Goal: Transaction & Acquisition: Purchase product/service

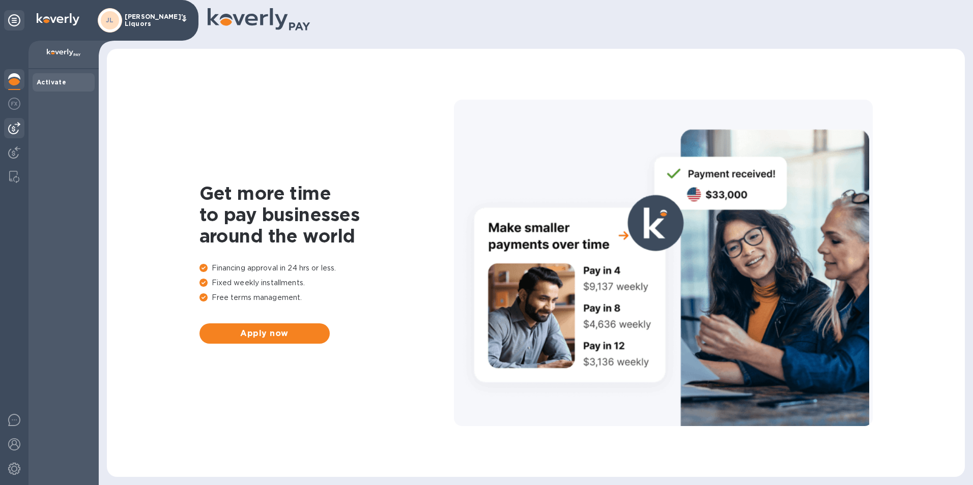
click at [16, 121] on div at bounding box center [14, 128] width 20 height 20
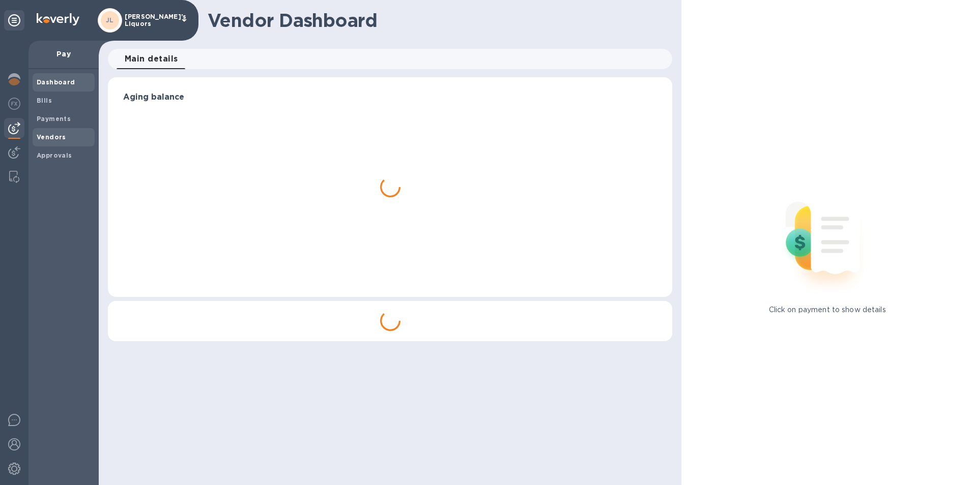
click at [74, 140] on span "Vendors" at bounding box center [64, 137] width 54 height 10
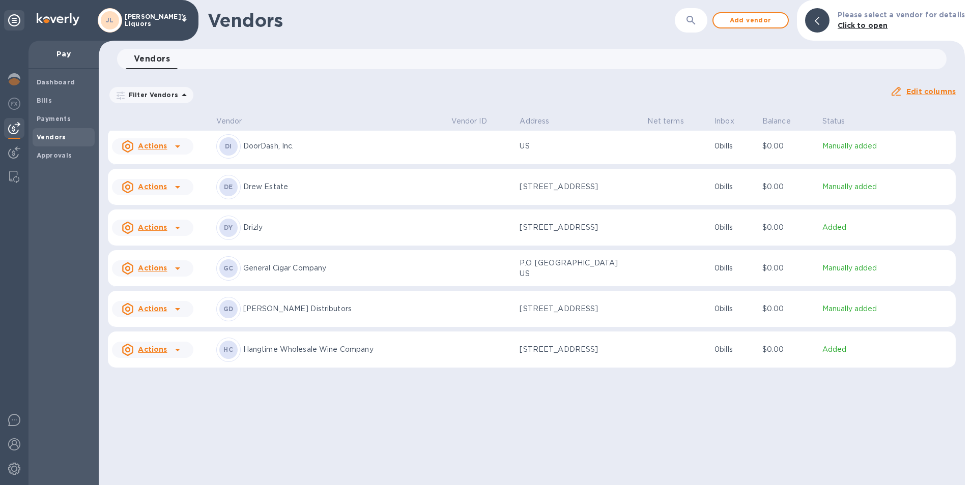
scroll to position [725, 0]
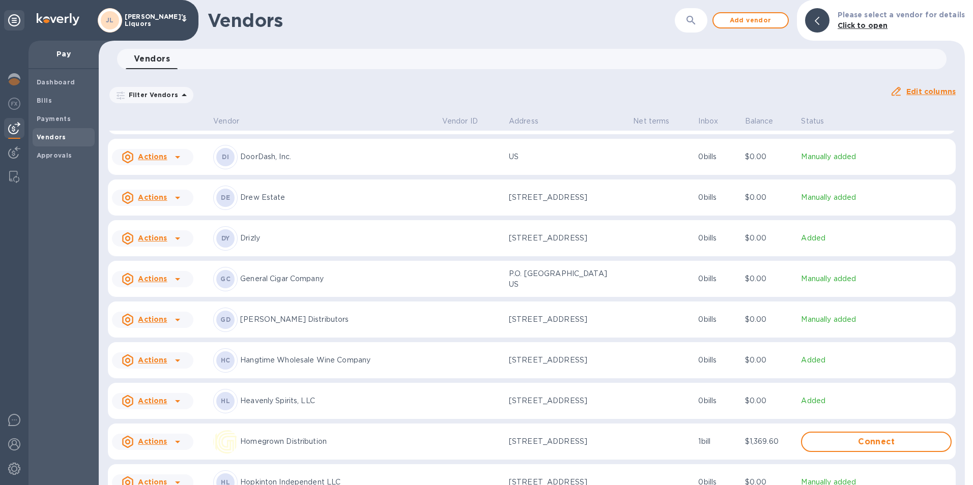
click at [174, 364] on icon at bounding box center [177, 361] width 12 height 12
click at [165, 406] on b "Add new bill" at bounding box center [163, 406] width 47 height 8
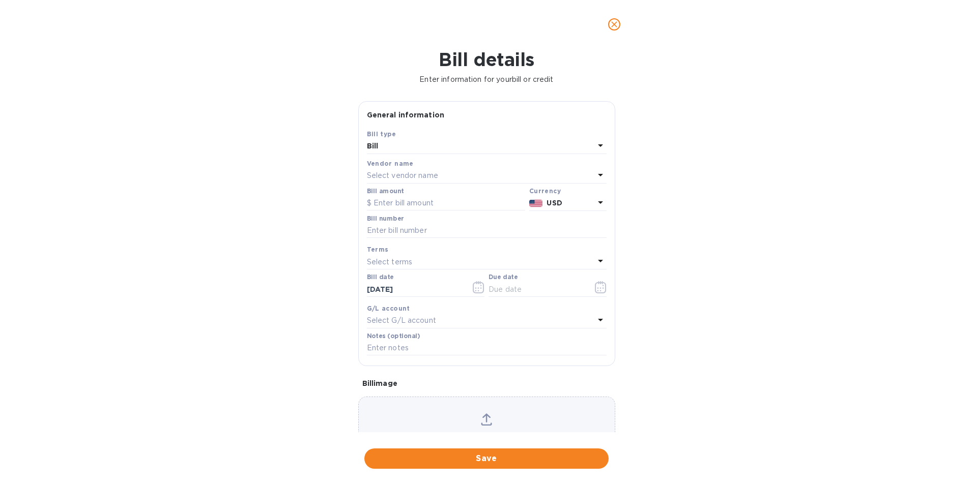
type input "[DATE]"
click at [415, 204] on input "text" at bounding box center [446, 203] width 158 height 15
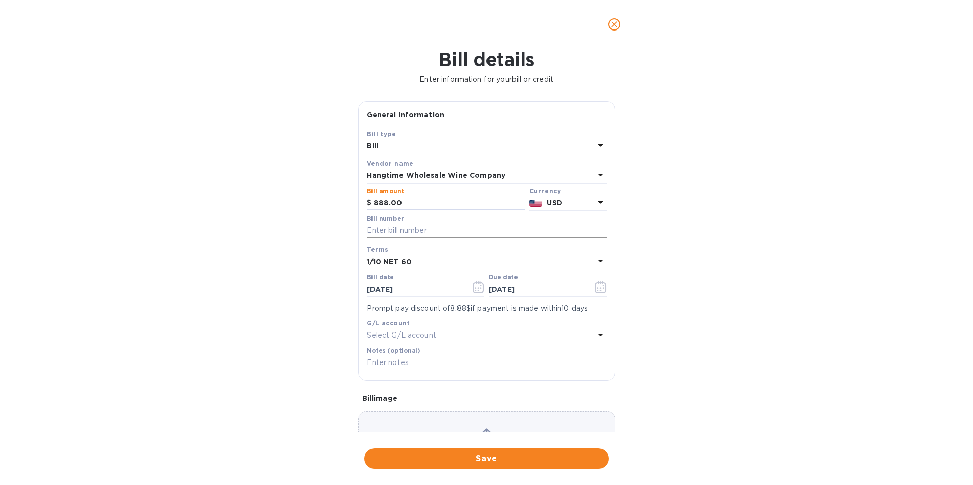
type input "888.00"
click at [424, 228] on input "text" at bounding box center [487, 230] width 240 height 15
type input "HWC-12816"
click at [476, 285] on icon "button" at bounding box center [479, 287] width 12 height 12
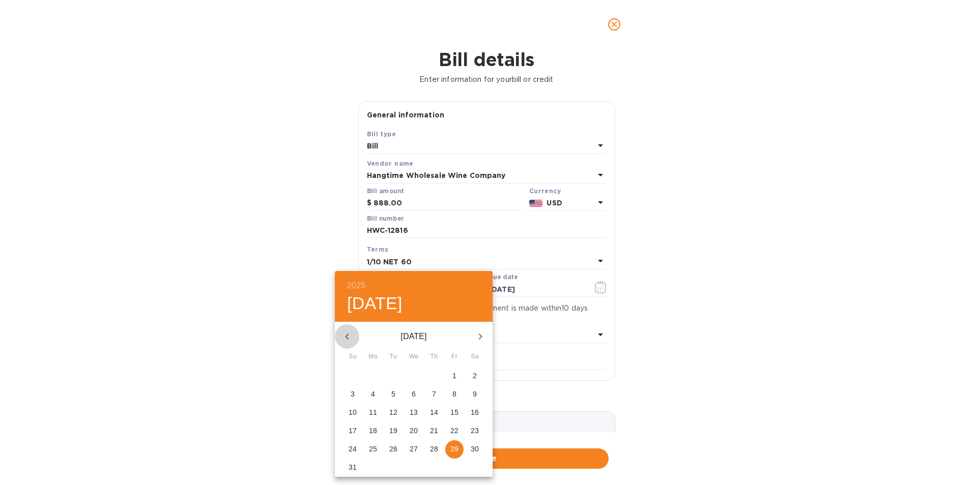
click at [352, 339] on icon "button" at bounding box center [347, 337] width 12 height 12
click at [484, 339] on icon "button" at bounding box center [480, 337] width 12 height 12
click at [435, 376] on p "3" at bounding box center [434, 376] width 4 height 10
type input "[DATE]"
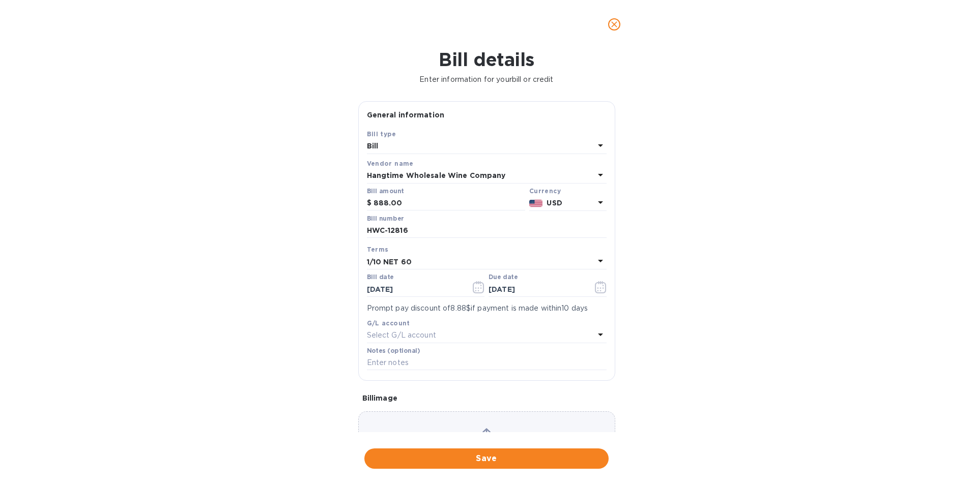
click at [389, 263] on b "1/10 NET 60" at bounding box center [389, 262] width 45 height 8
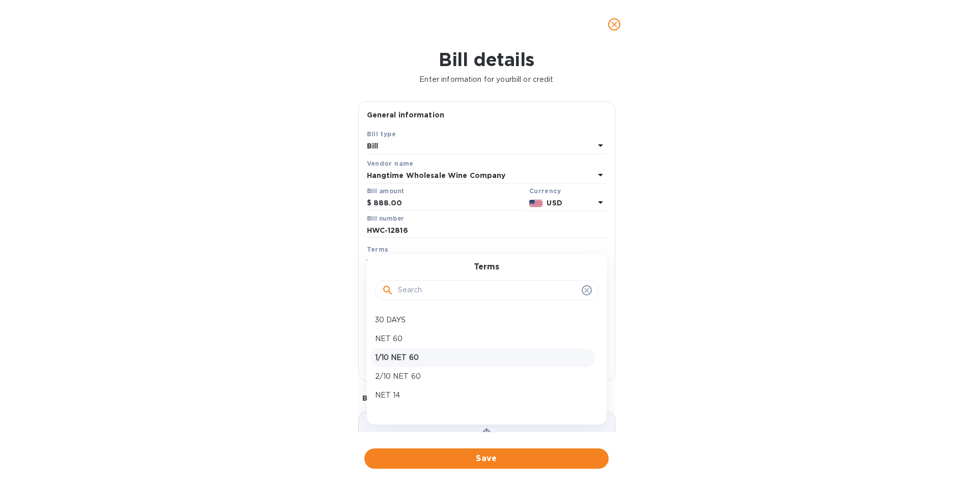
click at [405, 356] on p "1/10 NET 60" at bounding box center [482, 358] width 215 height 11
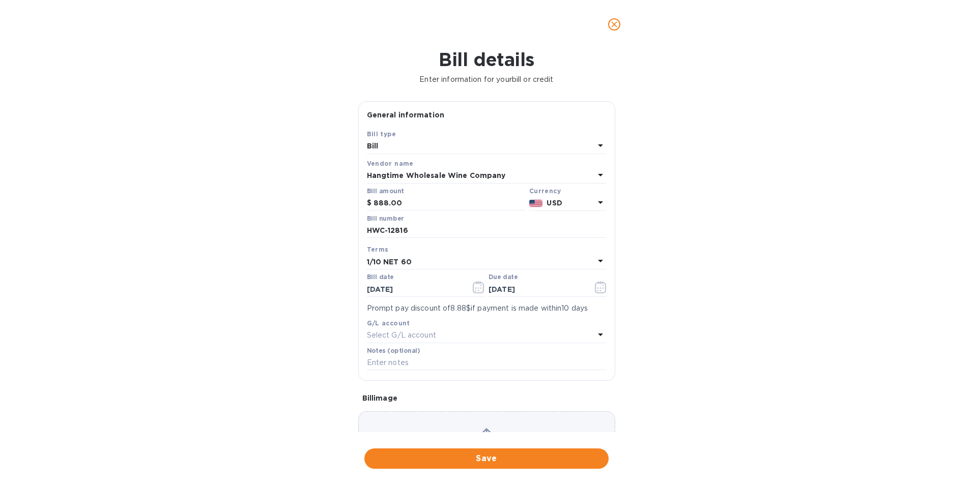
type input "[DATE]"
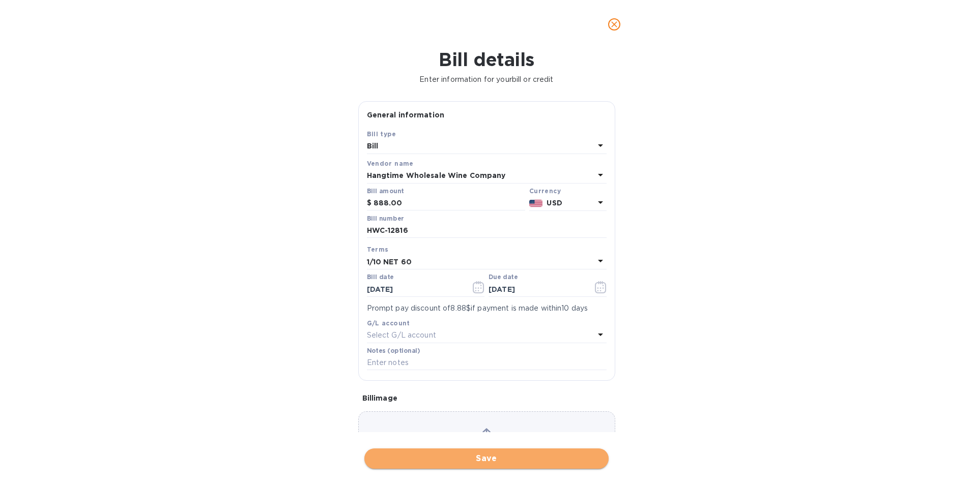
click at [482, 456] on span "Save" at bounding box center [486, 459] width 228 height 12
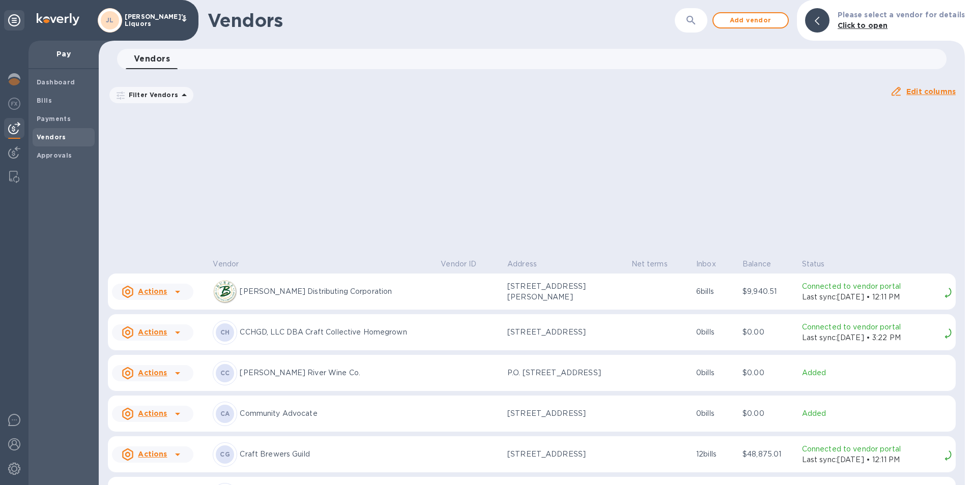
scroll to position [887, 0]
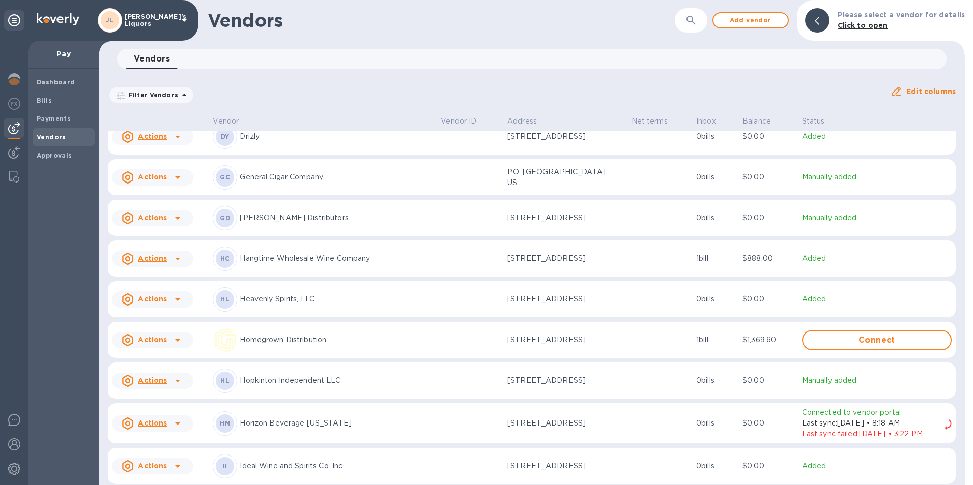
click at [172, 262] on icon at bounding box center [177, 259] width 12 height 12
click at [170, 304] on b "Add new bill" at bounding box center [163, 304] width 47 height 8
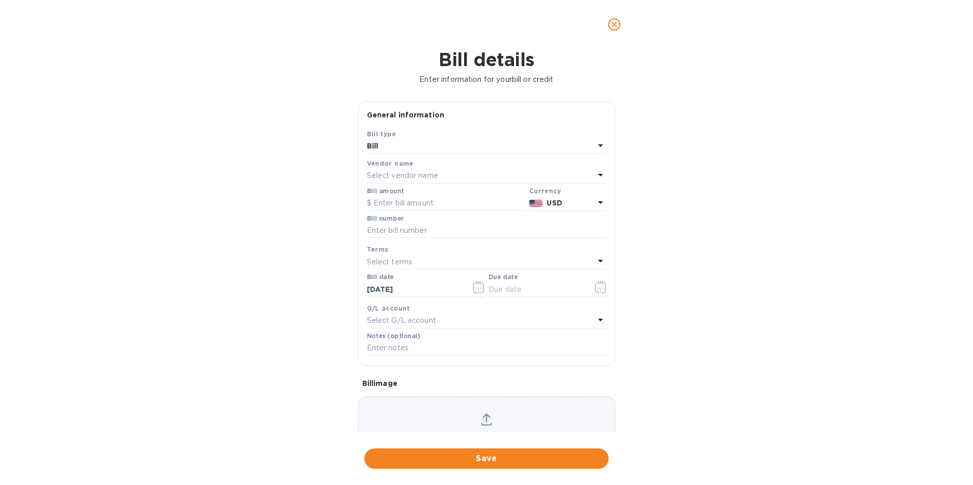
type input "[DATE]"
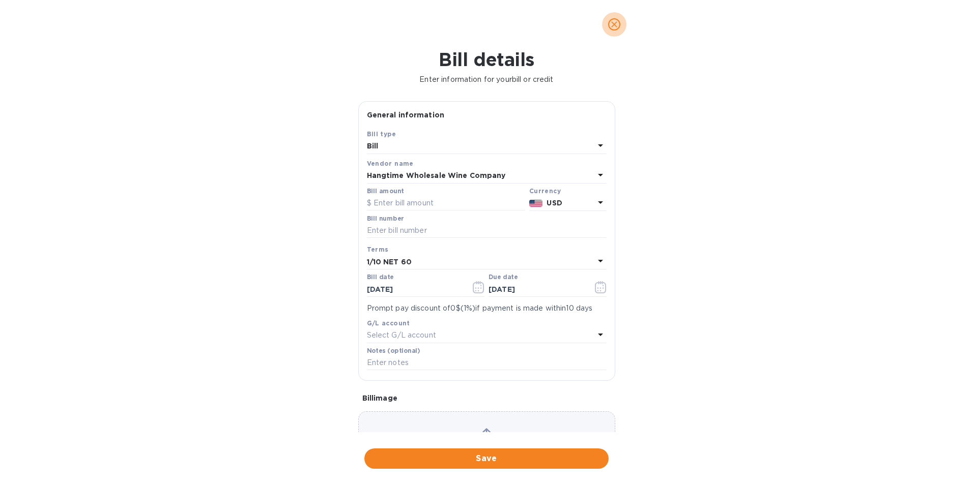
click at [612, 23] on icon "close" at bounding box center [614, 24] width 10 height 10
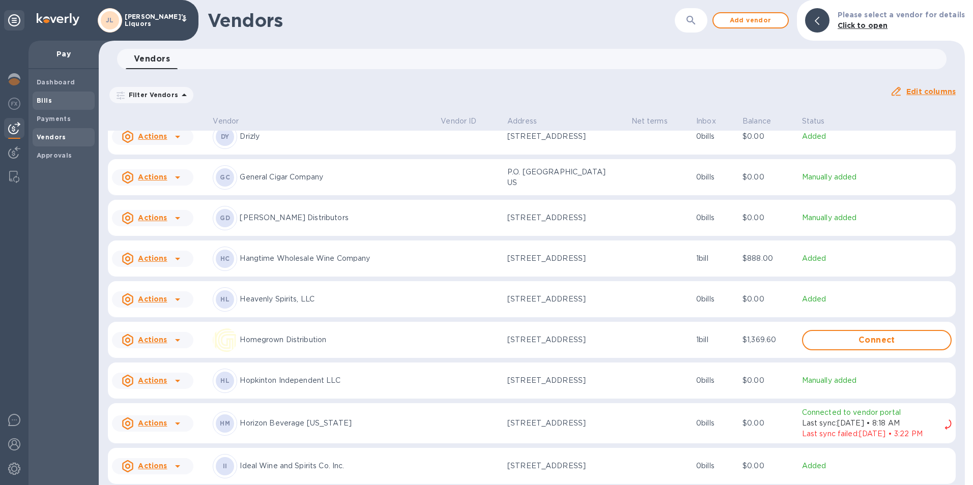
click at [58, 95] on div "Bills" at bounding box center [64, 101] width 62 height 18
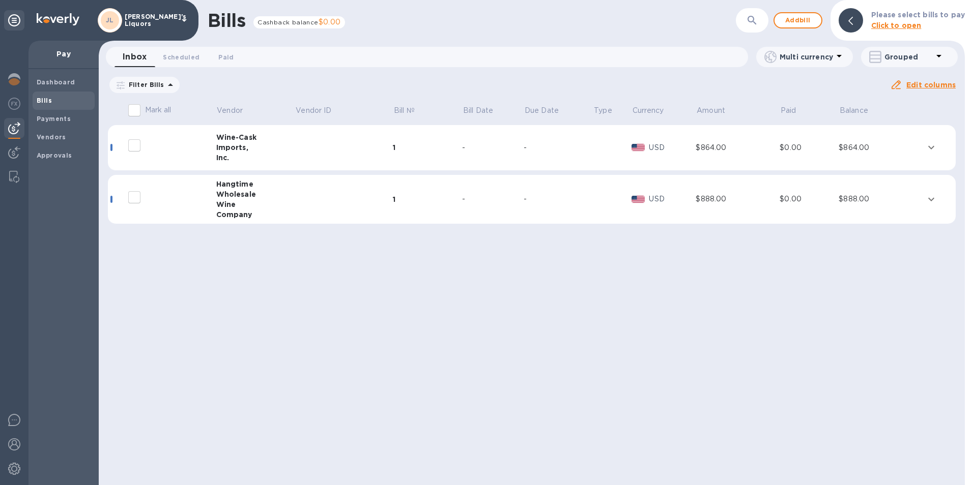
click at [232, 196] on div "Wholesale" at bounding box center [255, 194] width 79 height 10
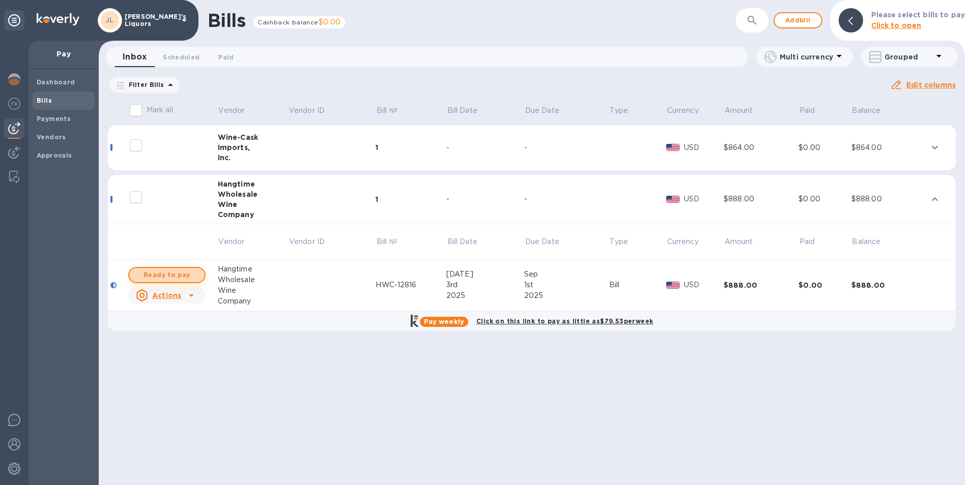
click at [174, 271] on span "Ready to pay" at bounding box center [166, 275] width 59 height 12
checkbox input "true"
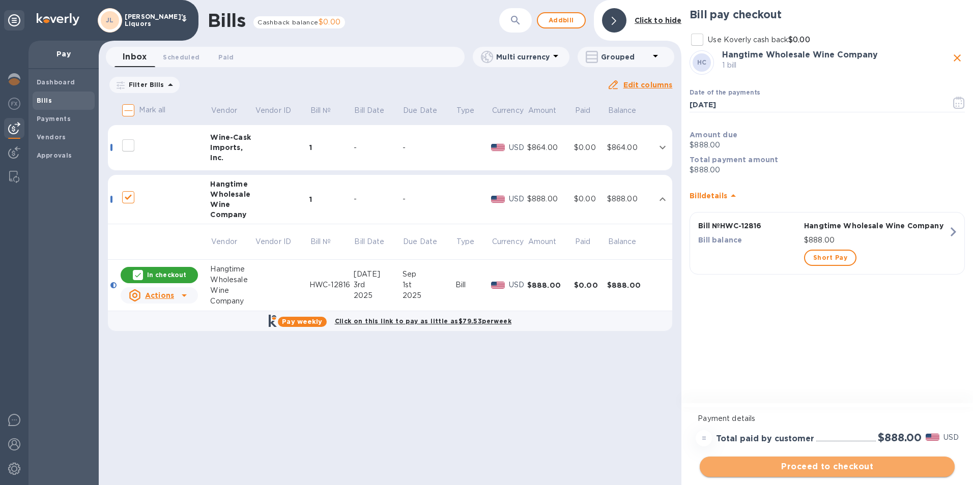
click at [797, 465] on span "Proceed to checkout" at bounding box center [827, 467] width 239 height 12
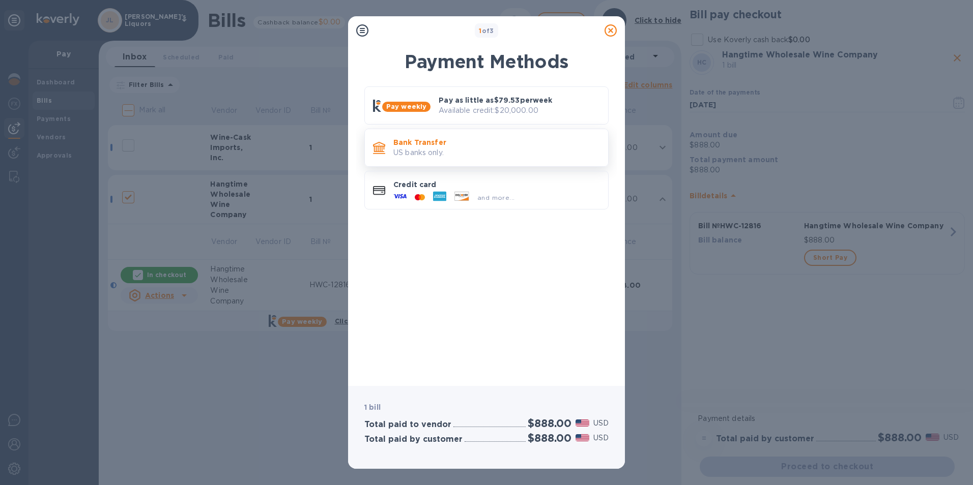
click at [410, 145] on p "Bank Transfer" at bounding box center [496, 142] width 207 height 10
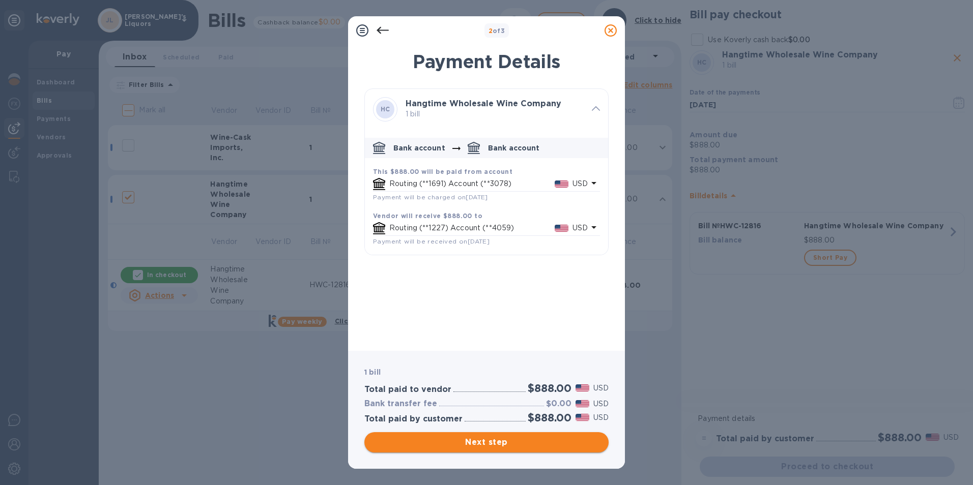
click at [488, 438] on span "Next step" at bounding box center [486, 443] width 228 height 12
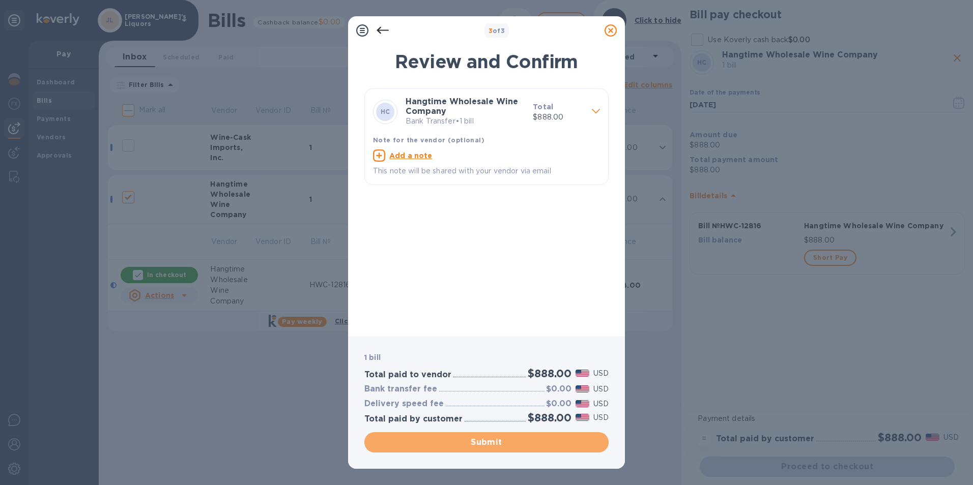
click at [480, 438] on span "Submit" at bounding box center [486, 443] width 228 height 12
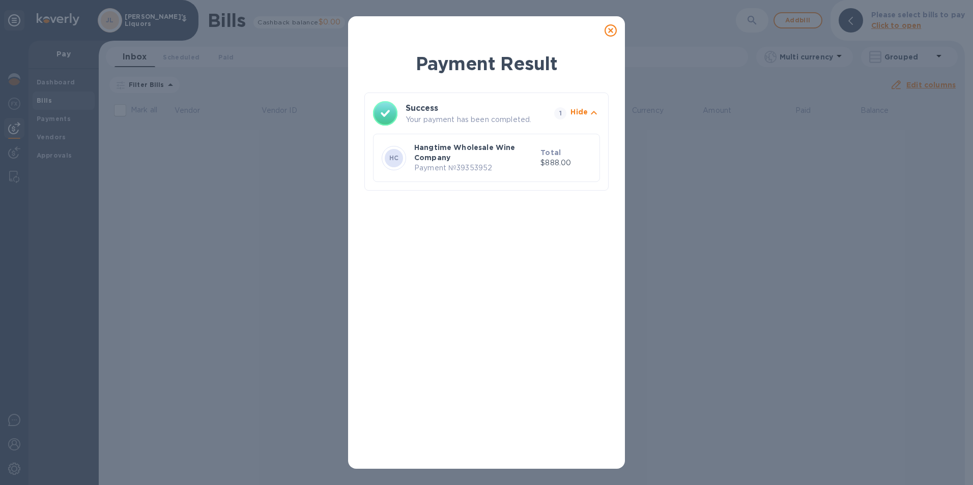
click at [608, 32] on icon at bounding box center [610, 30] width 12 height 12
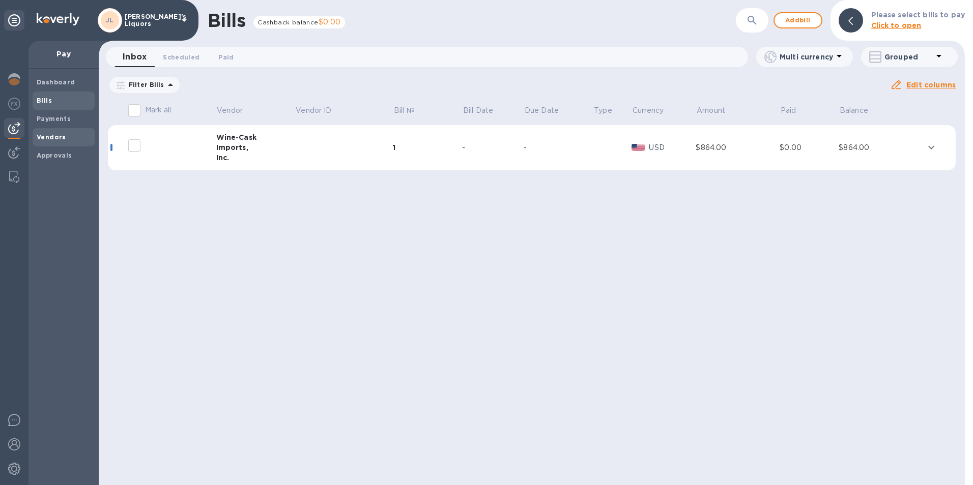
click at [59, 133] on b "Vendors" at bounding box center [52, 137] width 30 height 8
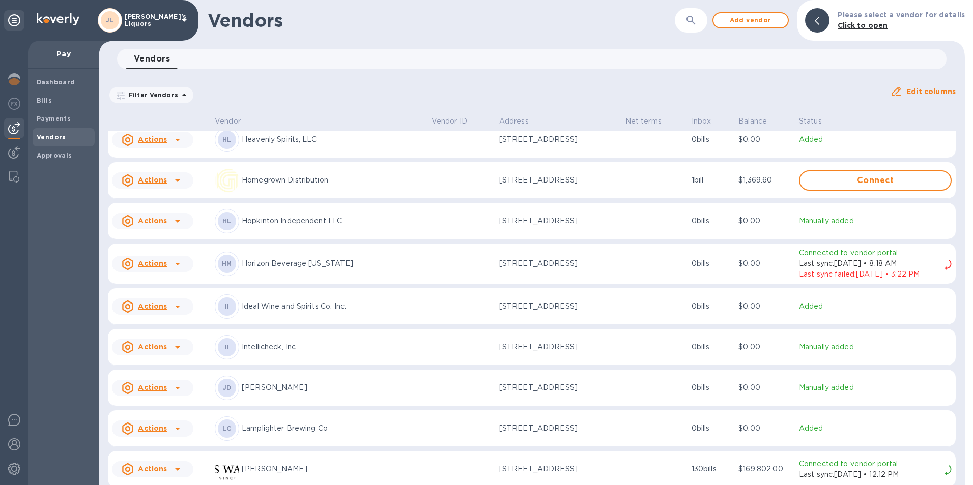
scroll to position [1121, 0]
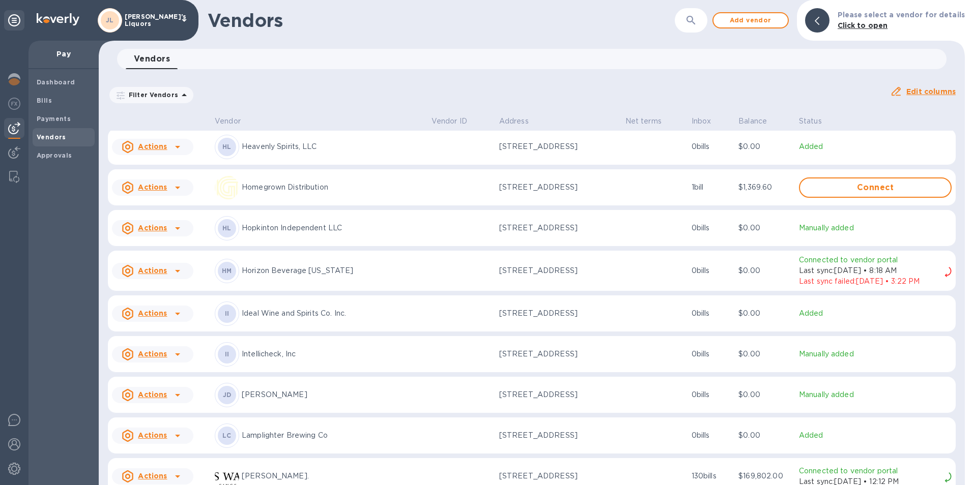
click at [180, 315] on div at bounding box center [177, 314] width 16 height 16
click at [172, 362] on b "Add new bill" at bounding box center [163, 363] width 47 height 8
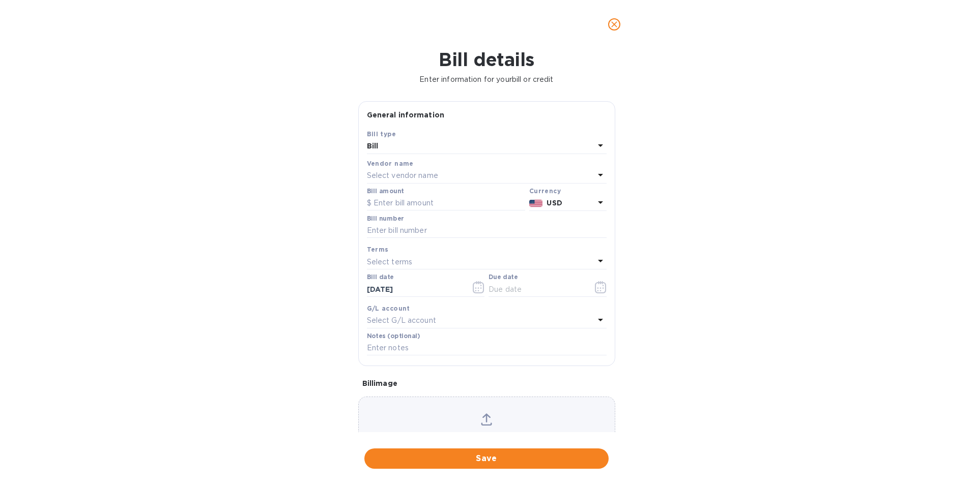
type input "[DATE]"
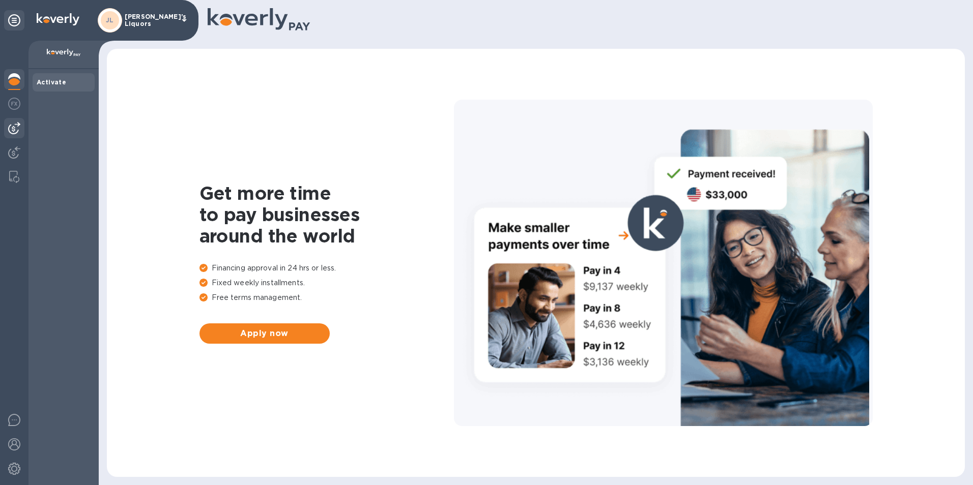
click at [14, 130] on img at bounding box center [14, 128] width 12 height 12
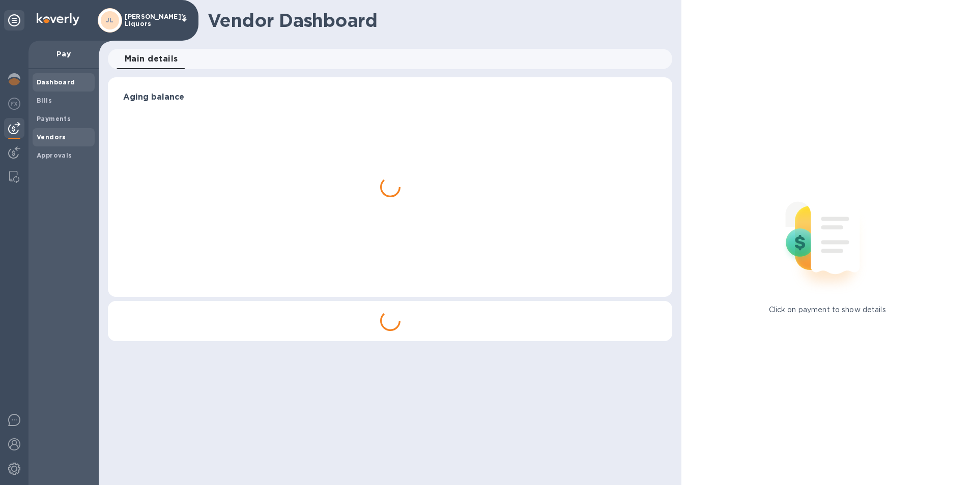
click at [42, 136] on b "Vendors" at bounding box center [52, 137] width 30 height 8
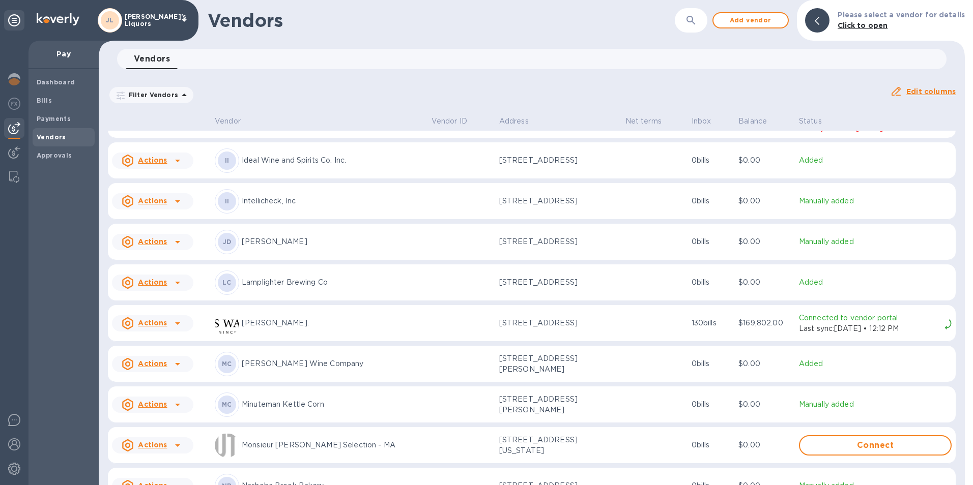
scroll to position [1351, 0]
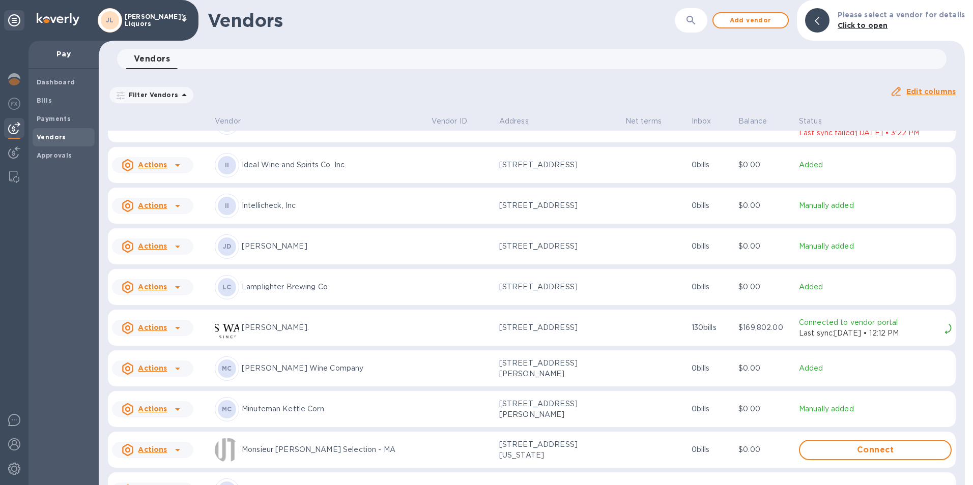
click at [181, 169] on icon at bounding box center [177, 165] width 12 height 12
click at [181, 209] on b "Add new bill" at bounding box center [163, 211] width 47 height 8
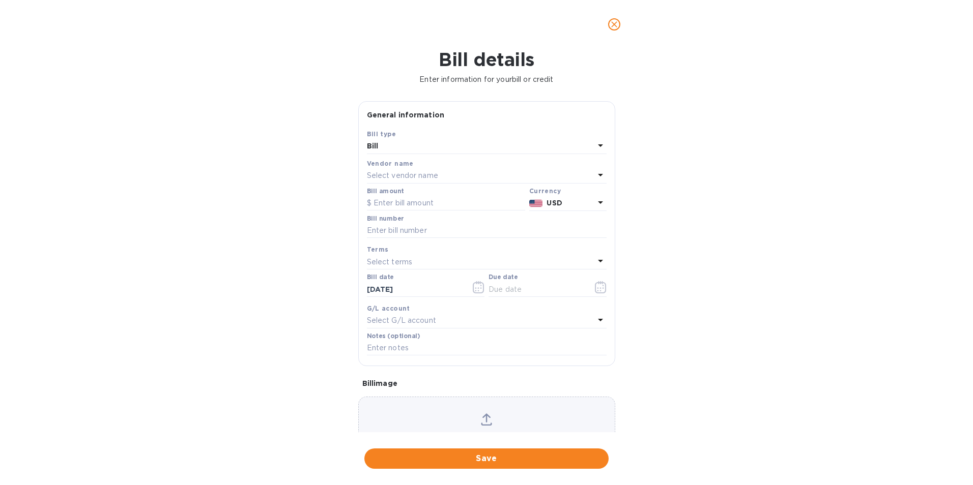
type input "[DATE]"
click at [416, 204] on input "text" at bounding box center [446, 203] width 158 height 15
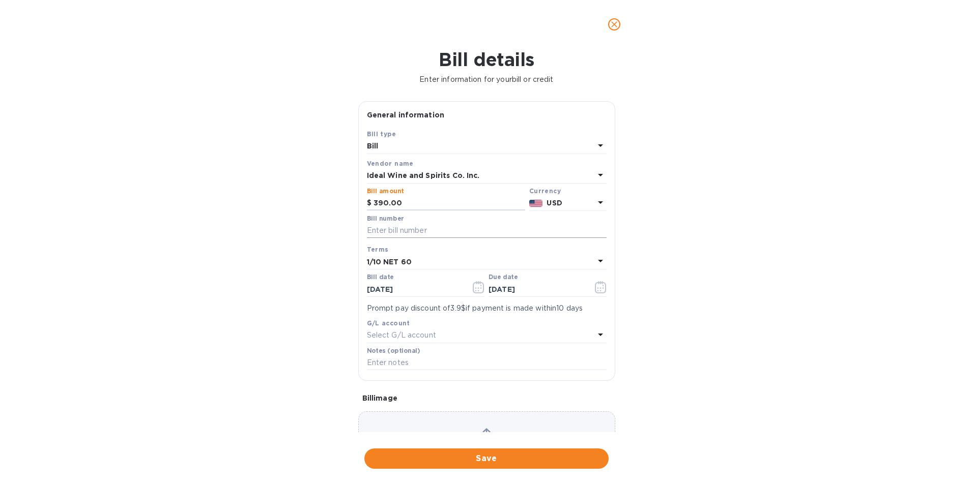
type input "390.00"
click at [421, 227] on input "text" at bounding box center [487, 230] width 240 height 15
type input "0255842-IN"
click at [477, 286] on icon "button" at bounding box center [479, 287] width 12 height 12
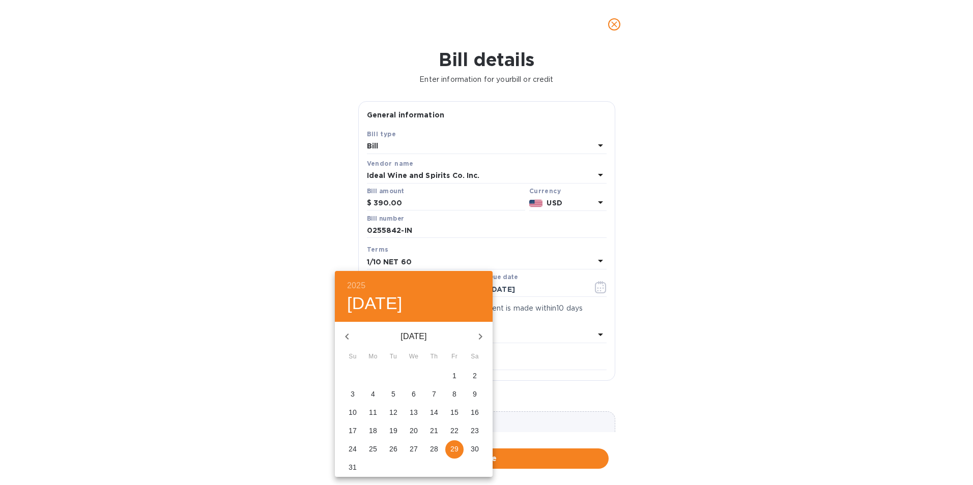
click at [350, 337] on icon "button" at bounding box center [347, 337] width 12 height 12
click at [434, 375] on p "3" at bounding box center [434, 376] width 4 height 10
type input "[DATE]"
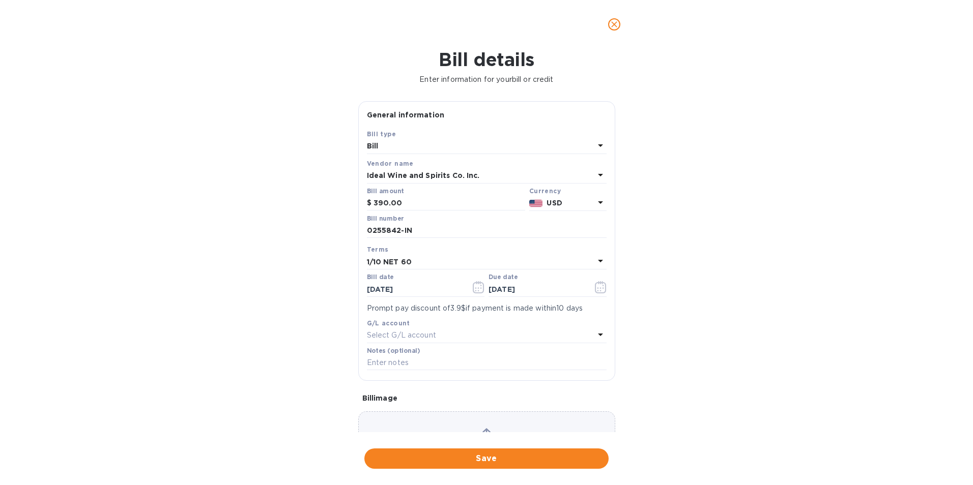
click at [394, 263] on b "1/10 NET 60" at bounding box center [389, 262] width 45 height 8
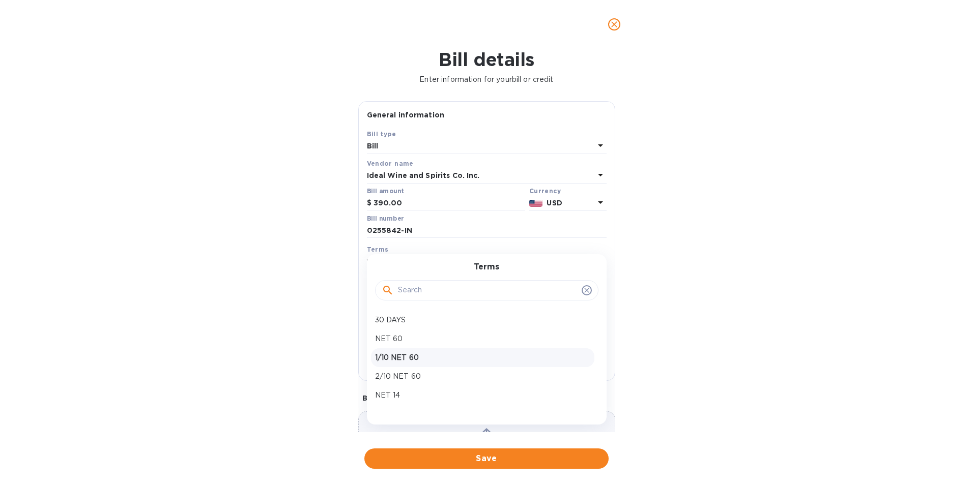
click at [393, 355] on p "1/10 NET 60" at bounding box center [482, 358] width 215 height 11
type input "[DATE]"
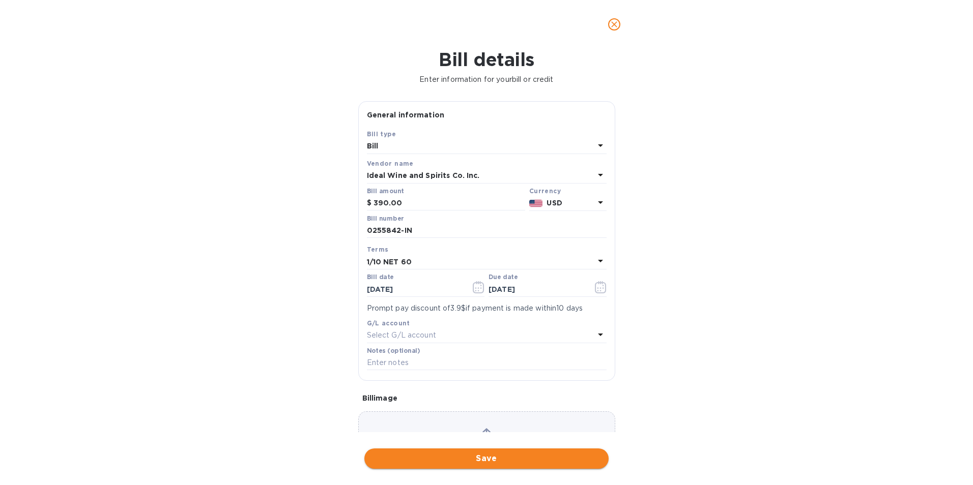
click at [485, 459] on span "Save" at bounding box center [486, 459] width 228 height 12
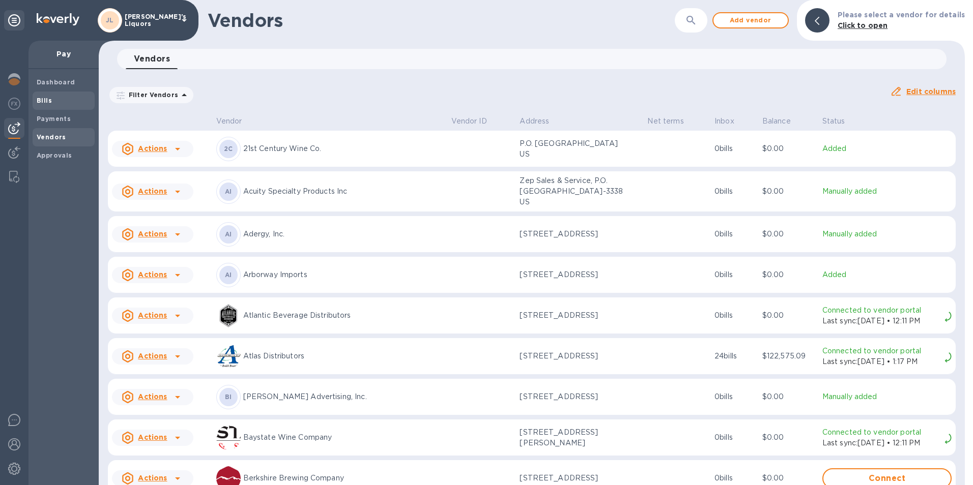
click at [67, 96] on span "Bills" at bounding box center [64, 101] width 54 height 10
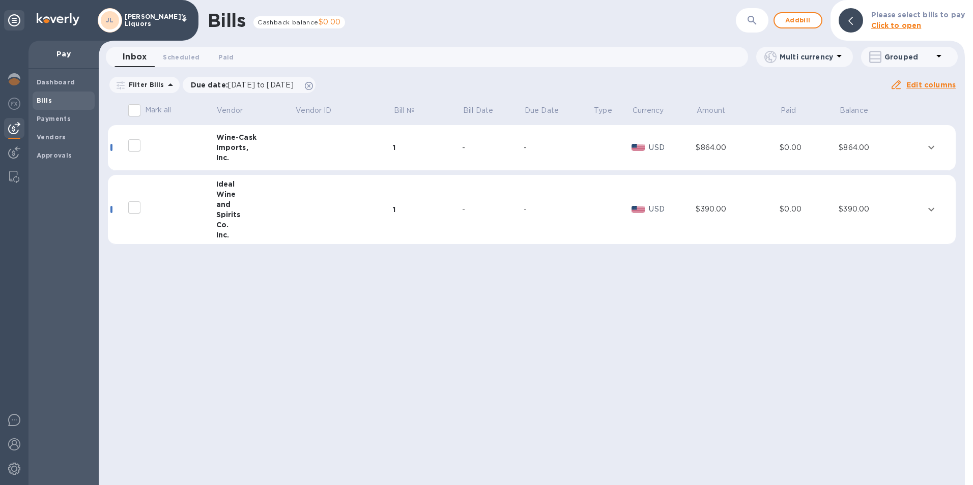
click at [227, 200] on div "and" at bounding box center [255, 204] width 79 height 10
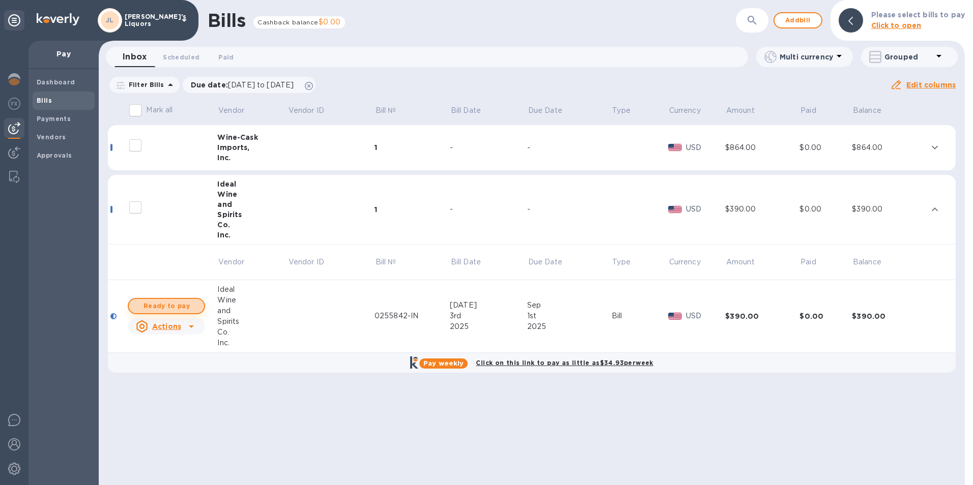
click at [193, 305] on span "Ready to pay" at bounding box center [166, 306] width 59 height 12
checkbox input "true"
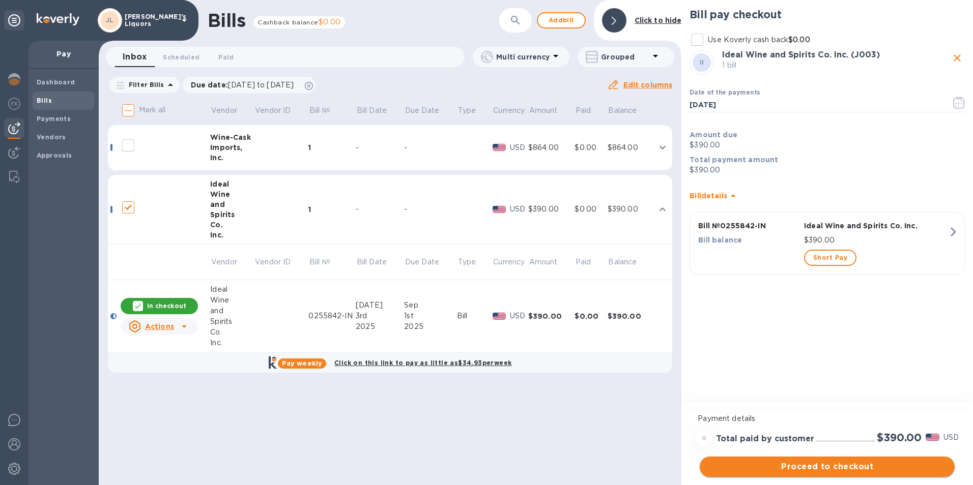
click at [798, 466] on span "Proceed to checkout" at bounding box center [827, 467] width 239 height 12
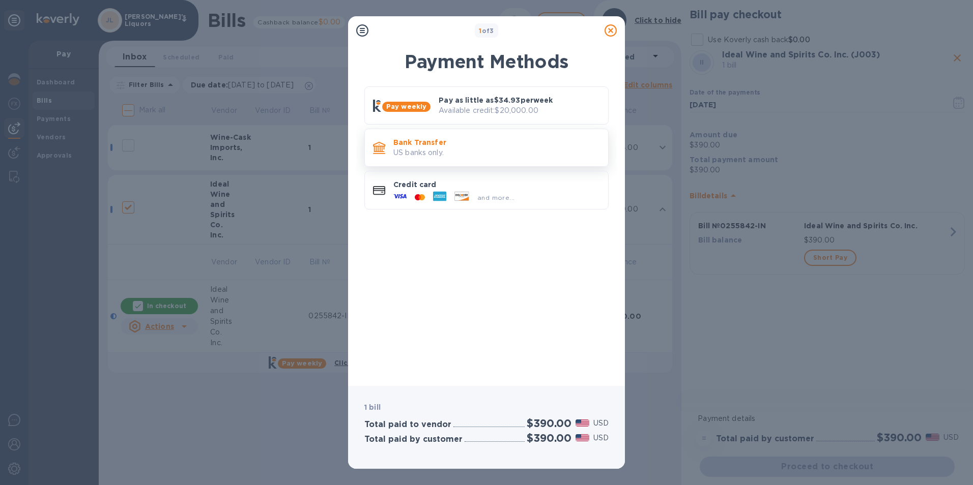
click at [400, 142] on p "Bank Transfer" at bounding box center [496, 142] width 207 height 10
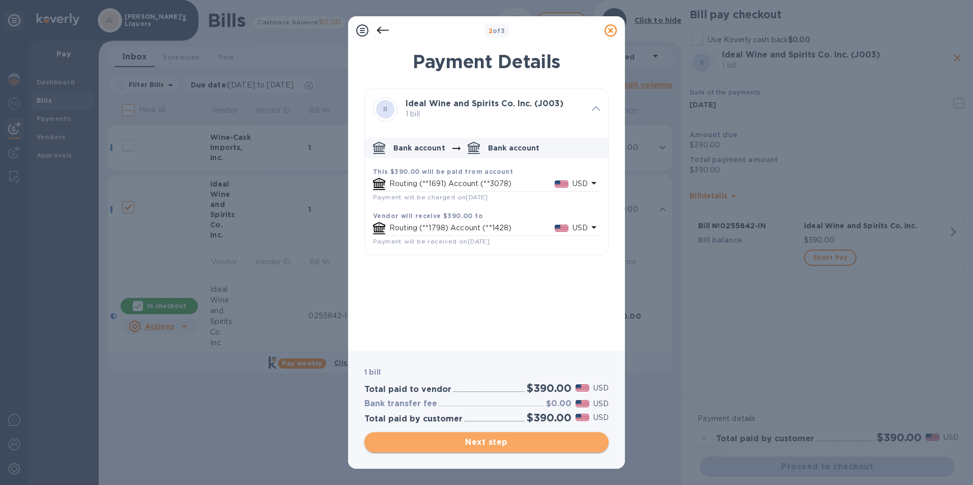
click at [489, 442] on span "Next step" at bounding box center [486, 443] width 228 height 12
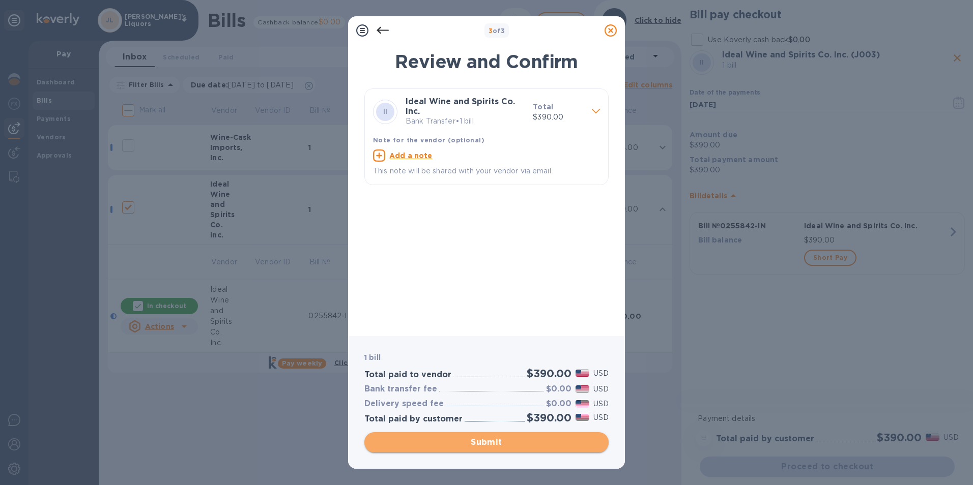
click at [492, 443] on span "Submit" at bounding box center [486, 443] width 228 height 12
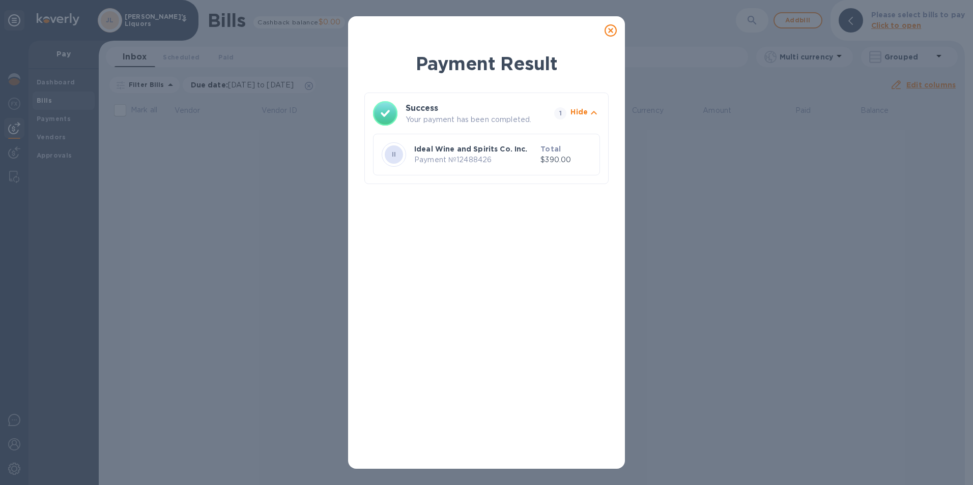
click at [609, 30] on icon at bounding box center [610, 30] width 12 height 12
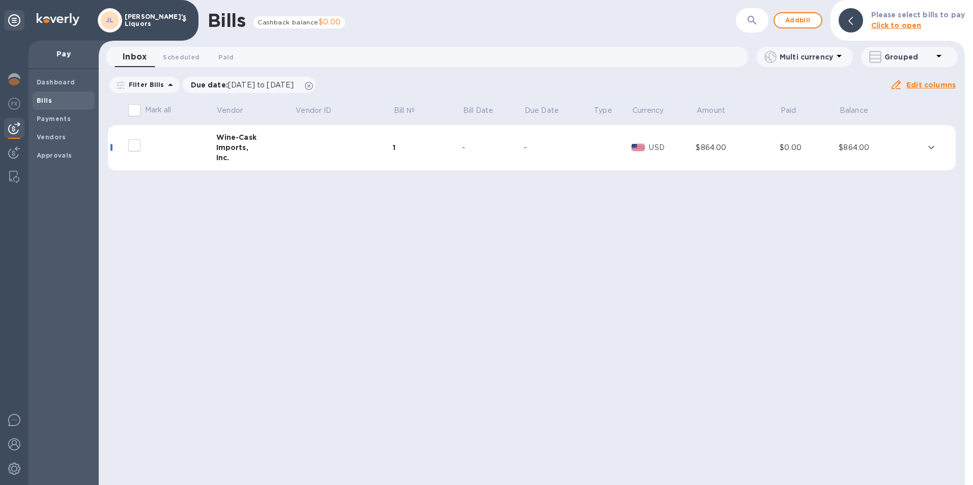
click at [134, 145] on input "decorative checkbox" at bounding box center [134, 145] width 21 height 21
checkbox input "false"
click at [228, 156] on div "Inc." at bounding box center [255, 158] width 79 height 10
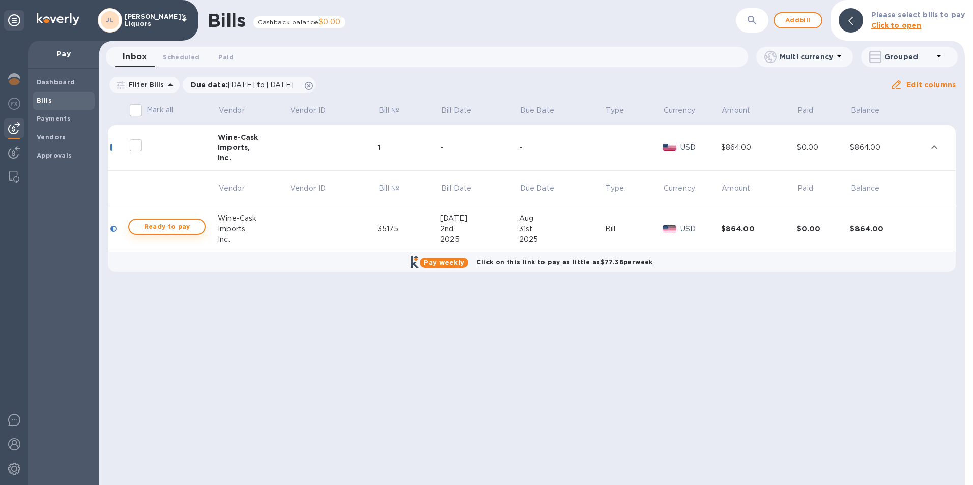
click at [195, 229] on span "Ready to pay" at bounding box center [166, 227] width 59 height 12
checkbox input "true"
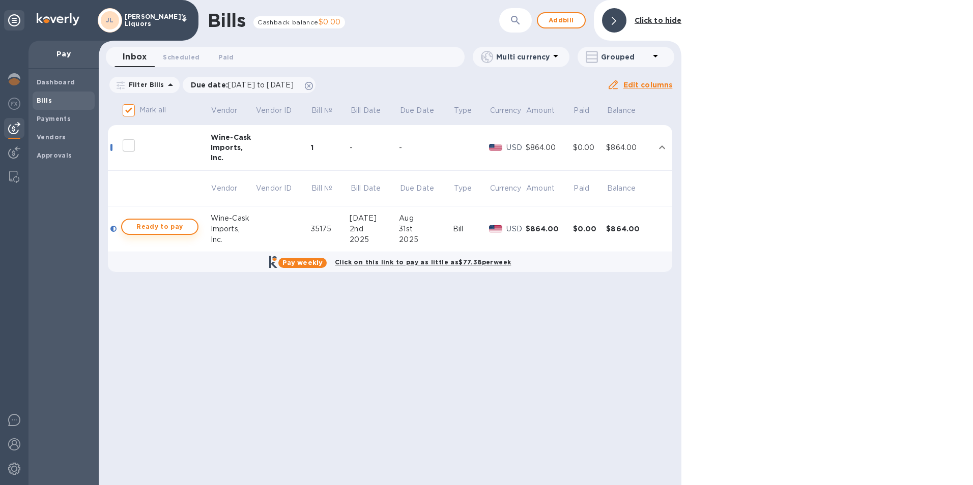
checkbox input "true"
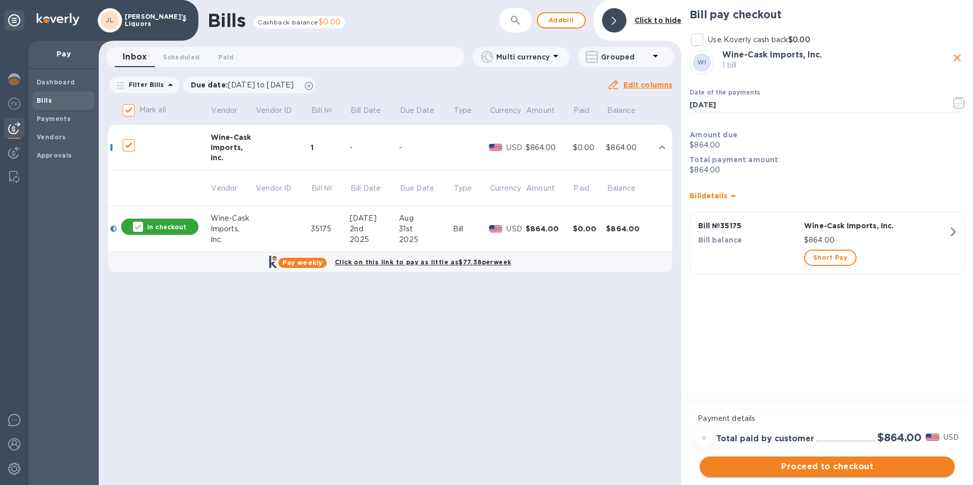
click at [810, 461] on span "Proceed to checkout" at bounding box center [827, 467] width 239 height 12
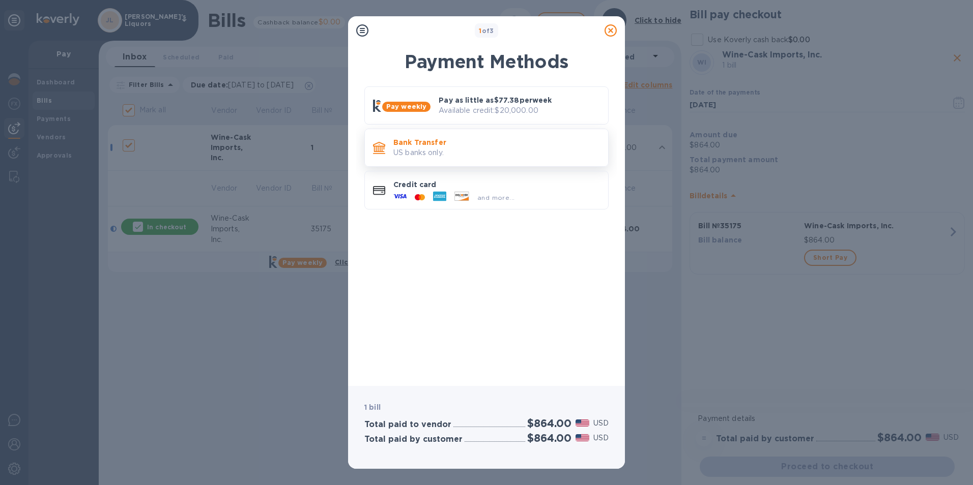
click at [422, 145] on p "Bank Transfer" at bounding box center [496, 142] width 207 height 10
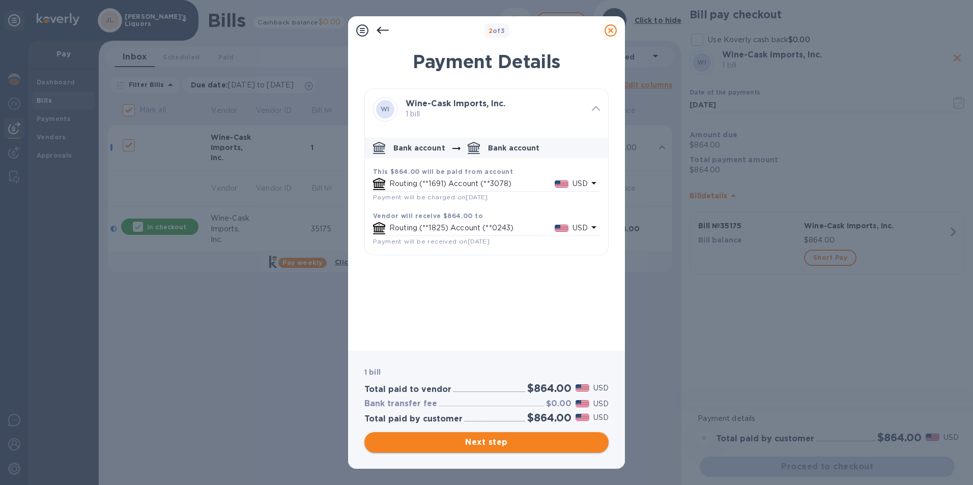
click at [482, 441] on span "Next step" at bounding box center [486, 443] width 228 height 12
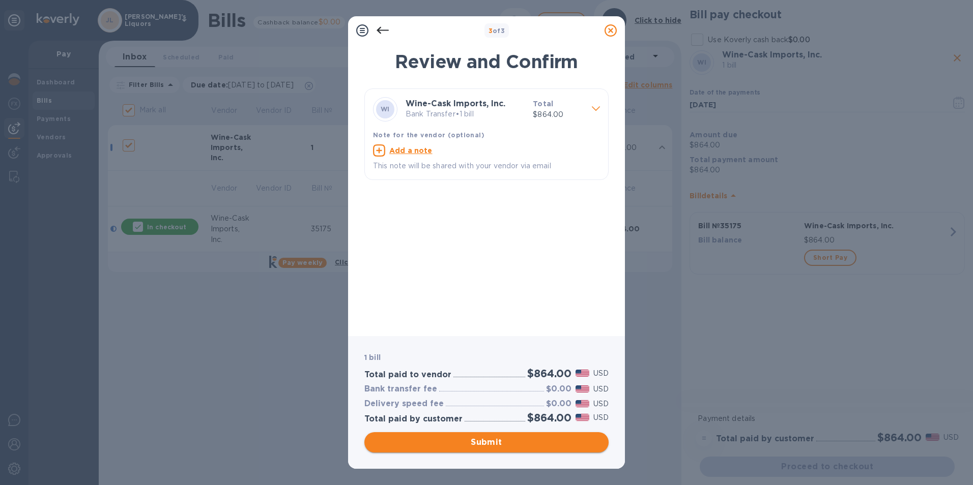
click at [481, 442] on span "Submit" at bounding box center [486, 443] width 228 height 12
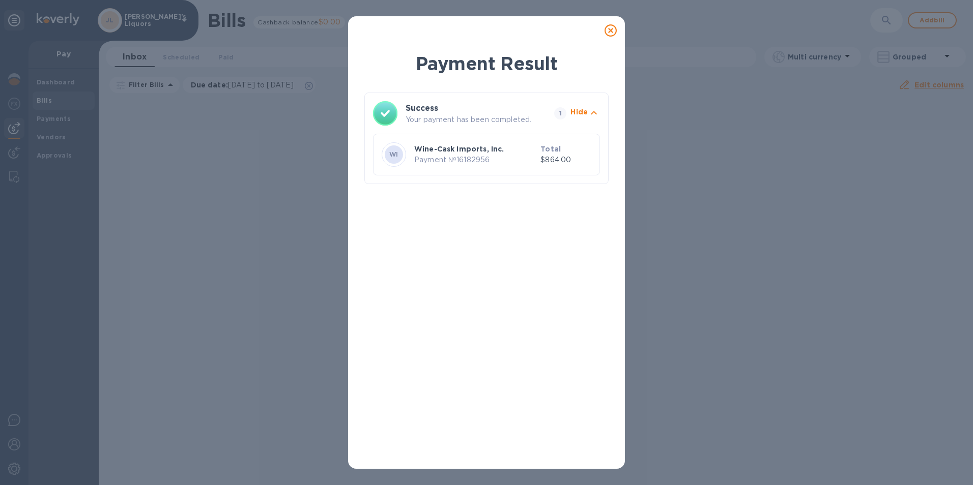
click at [611, 30] on icon at bounding box center [610, 30] width 12 height 12
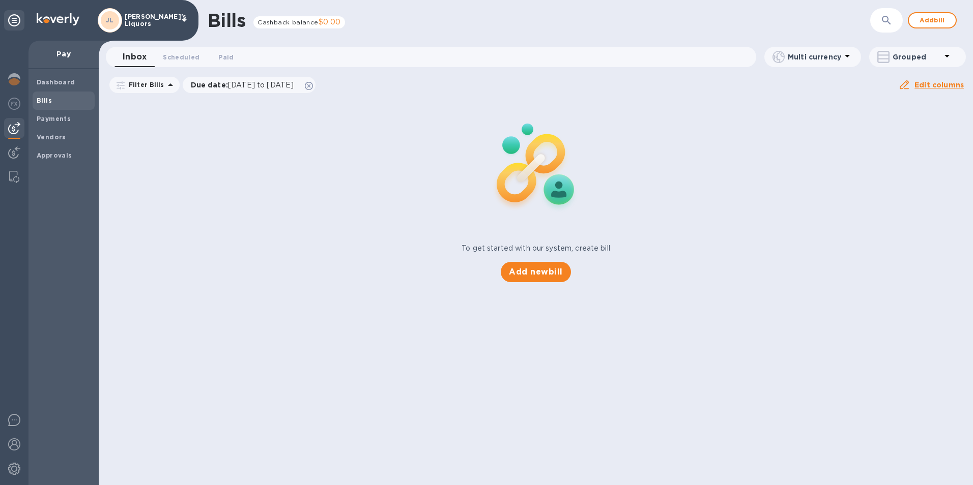
click at [8, 122] on div at bounding box center [14, 128] width 20 height 20
